Goal: Information Seeking & Learning: Find specific fact

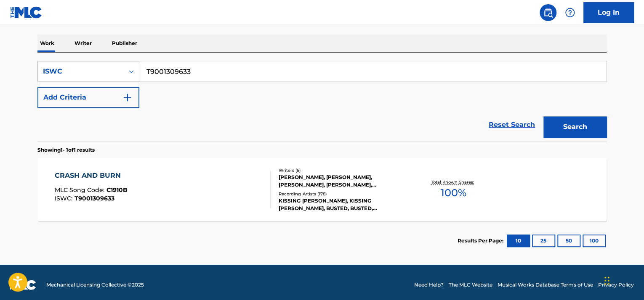
click at [101, 75] on div "ISWC" at bounding box center [81, 71] width 76 height 10
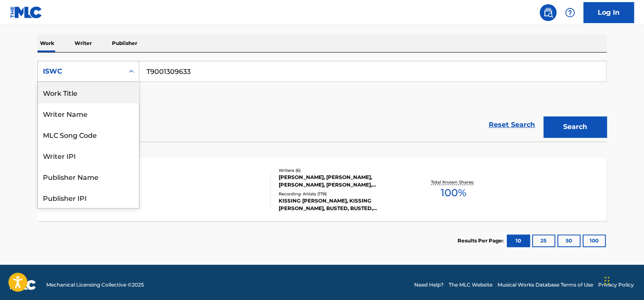
click at [83, 96] on div "Work Title" at bounding box center [88, 92] width 101 height 21
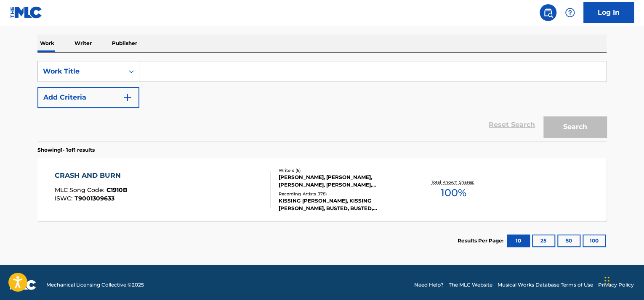
click at [189, 76] on input "Search Form" at bounding box center [372, 71] width 467 height 20
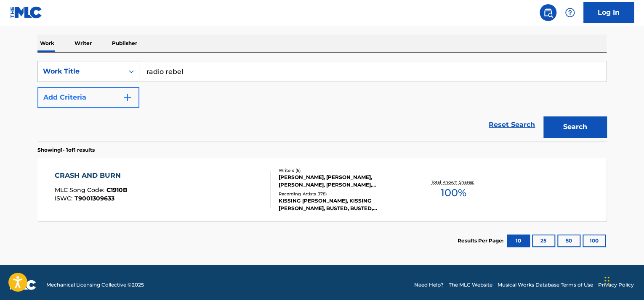
type input "radio rebel"
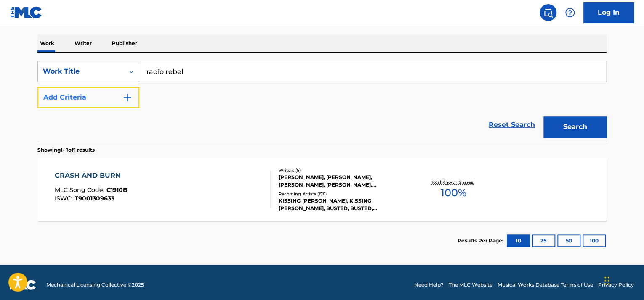
click at [47, 98] on button "Add Criteria" at bounding box center [88, 97] width 102 height 21
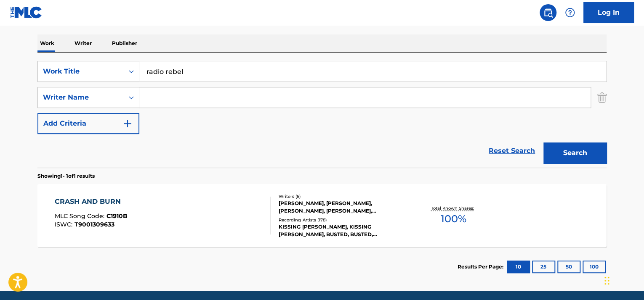
drag, startPoint x: 173, startPoint y: 98, endPoint x: 182, endPoint y: 99, distance: 8.8
click at [173, 98] on input "Search Form" at bounding box center [364, 97] width 451 height 20
paste input "Jandrisch"
type input "Jandrisch"
click at [572, 151] on button "Search" at bounding box center [574, 153] width 63 height 21
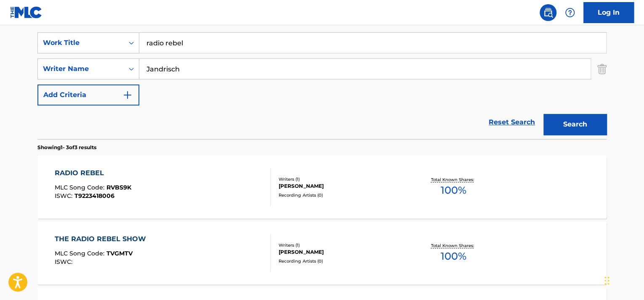
scroll to position [168, 0]
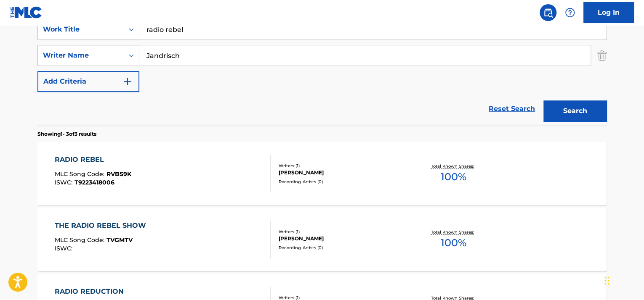
click at [158, 172] on div "RADIO REBEL MLC Song Code : RVBS9K ISWC : T9223418006" at bounding box center [163, 174] width 216 height 38
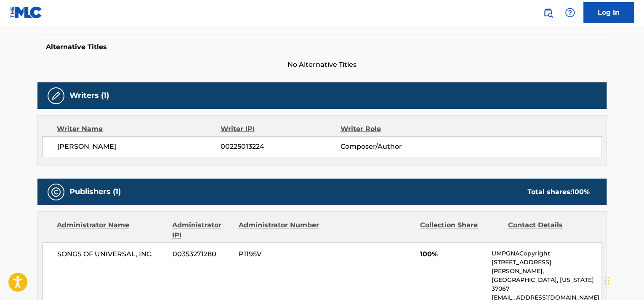
scroll to position [126, 0]
